Goal: Transaction & Acquisition: Purchase product/service

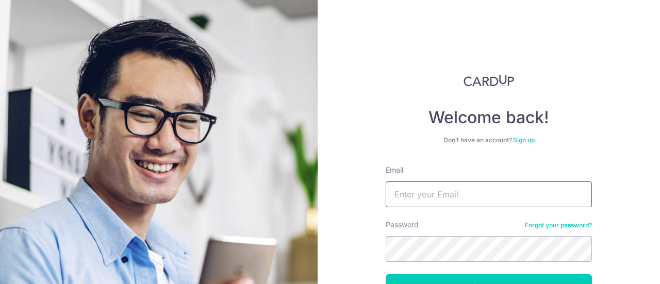
click at [557, 193] on input "Email" at bounding box center [489, 195] width 206 height 26
type input "[EMAIL_ADDRESS][DOMAIN_NAME]"
click at [386, 274] on button "Log in" at bounding box center [489, 287] width 206 height 26
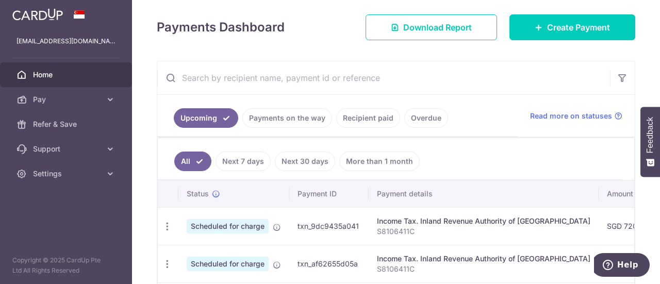
scroll to position [155, 0]
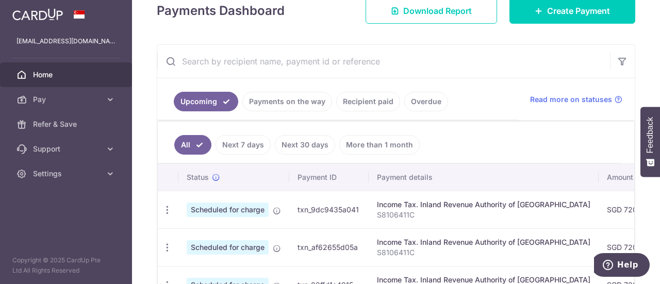
click at [300, 106] on link "Payments on the way" at bounding box center [287, 102] width 90 height 20
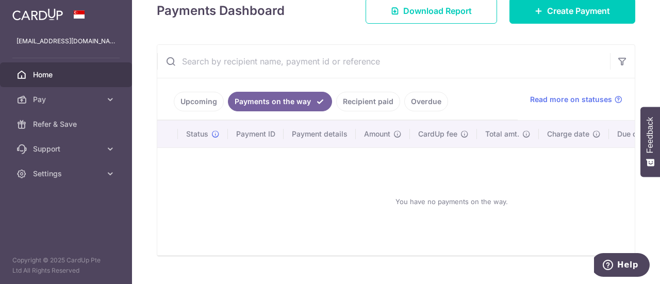
click at [199, 92] on link "Upcoming" at bounding box center [199, 102] width 50 height 20
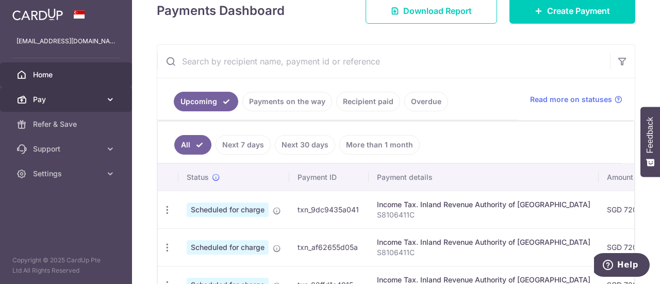
click at [63, 100] on span "Pay" at bounding box center [67, 99] width 68 height 10
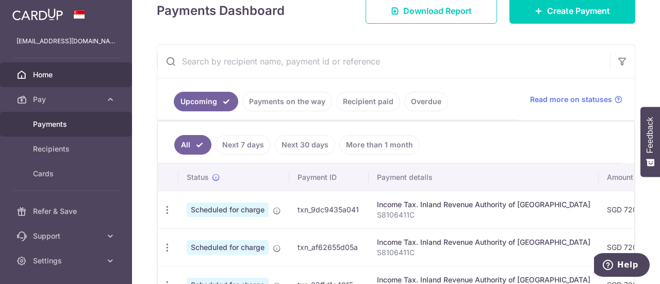
click at [57, 124] on span "Payments" at bounding box center [67, 124] width 68 height 10
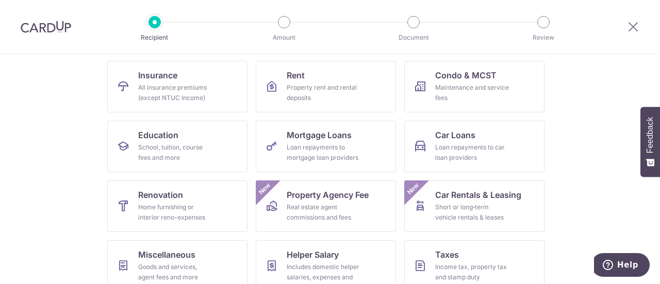
scroll to position [103, 0]
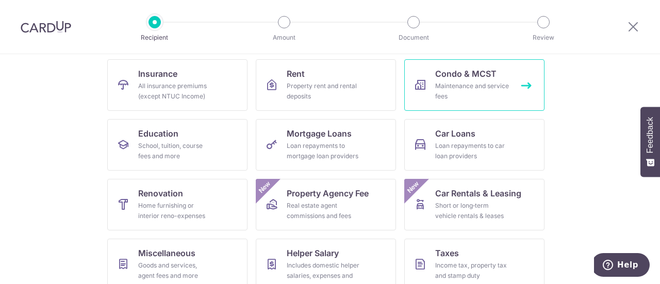
click at [478, 94] on div "Maintenance and service fees" at bounding box center [472, 91] width 74 height 21
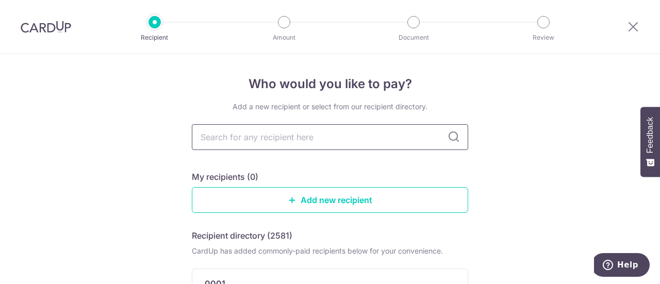
click at [394, 140] on input "text" at bounding box center [330, 137] width 276 height 26
type input "mcst"
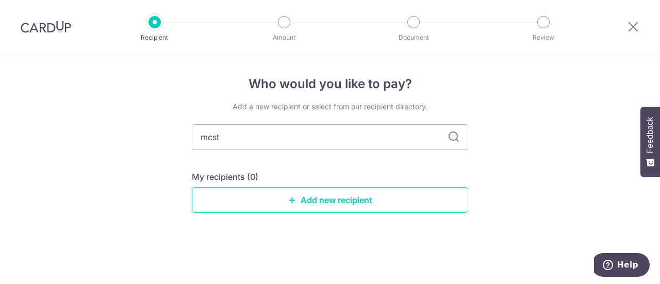
click at [451, 139] on icon at bounding box center [454, 137] width 12 height 12
click at [266, 129] on input "mcst" at bounding box center [330, 137] width 276 height 26
type input "m"
click at [328, 197] on link "Add new recipient" at bounding box center [330, 200] width 276 height 26
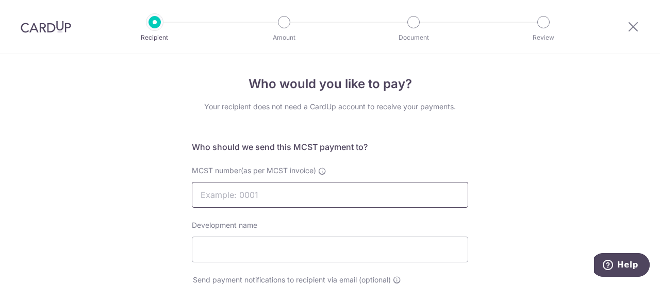
click at [360, 201] on input "MCST number(as per MCST invoice)" at bounding box center [330, 195] width 276 height 26
type input "2683"
click button "Submit Request" at bounding box center [0, 0] width 0 height 0
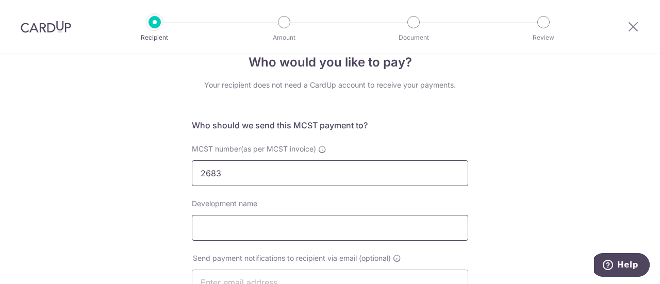
scroll to position [52, 0]
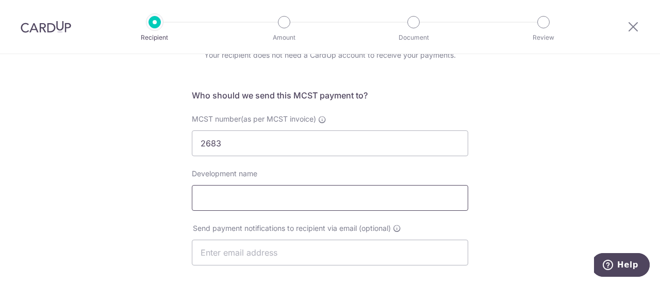
click at [321, 191] on input "Development name" at bounding box center [330, 198] width 276 height 26
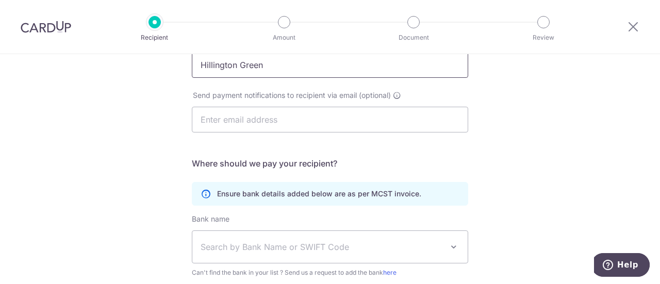
scroll to position [206, 0]
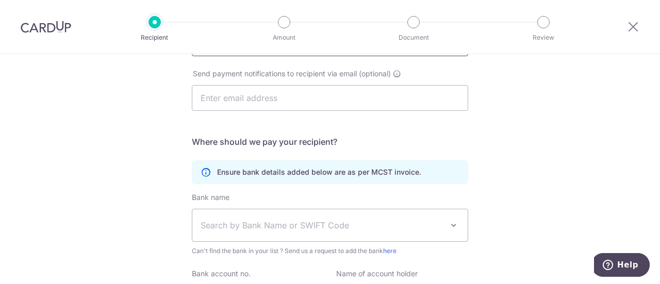
type input "Hillington Green"
click at [333, 216] on span "Search by Bank Name or SWIFT Code" at bounding box center [329, 225] width 275 height 32
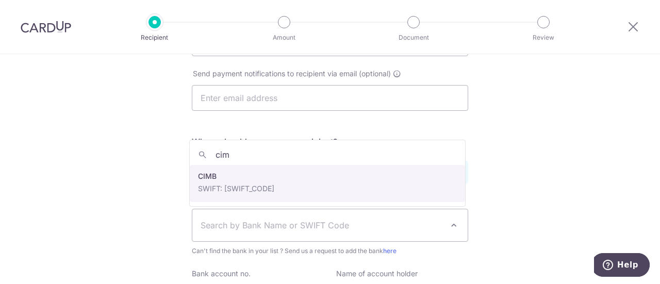
type input "cim"
select select "5"
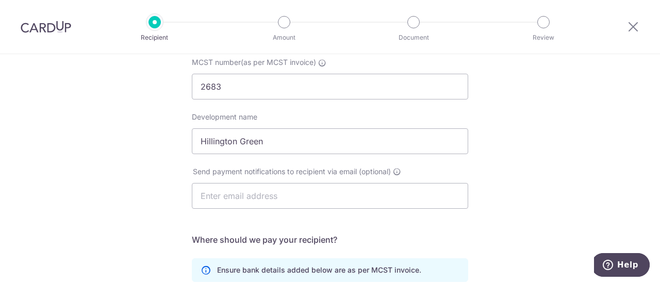
scroll to position [0, 0]
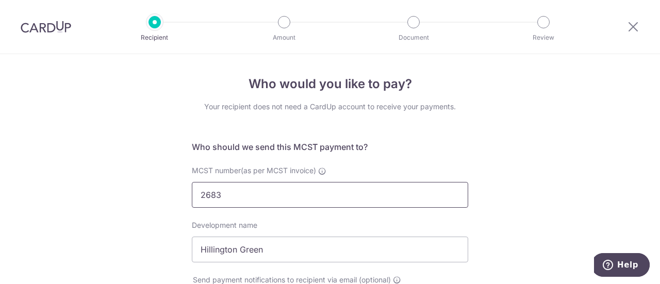
click at [199, 194] on input "2683" at bounding box center [330, 195] width 276 height 26
click button "Submit Request" at bounding box center [0, 0] width 0 height 0
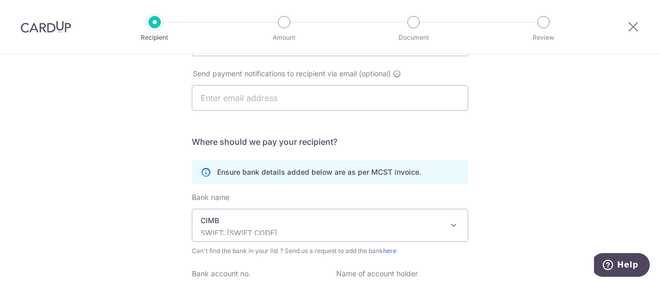
scroll to position [315, 0]
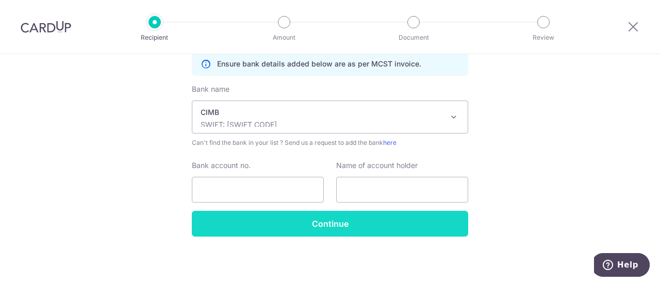
click at [337, 228] on input "Continue" at bounding box center [330, 224] width 276 height 26
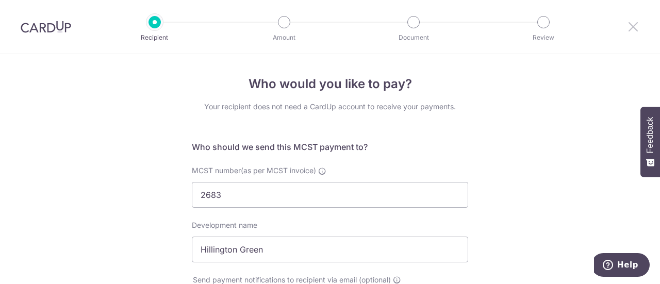
click at [634, 26] on icon at bounding box center [633, 26] width 12 height 13
